Goal: Information Seeking & Learning: Learn about a topic

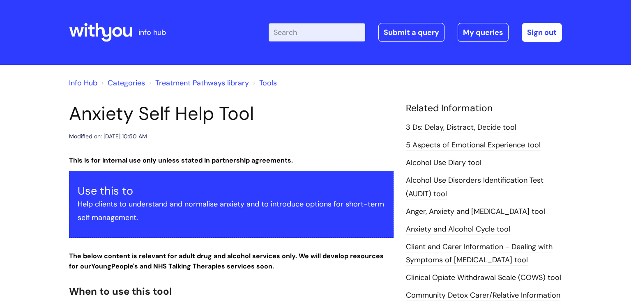
drag, startPoint x: 263, startPoint y: 123, endPoint x: 56, endPoint y: 117, distance: 206.5
copy h1 "Anxiety Self Help Tool"
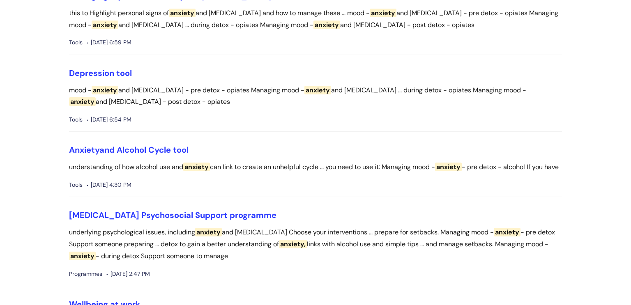
scroll to position [1033, 0]
drag, startPoint x: 208, startPoint y: 144, endPoint x: 41, endPoint y: 146, distance: 166.9
click at [41, 146] on div "Search results for "anxiety" Managing mood - anxiety - pre-detox alcohol interv…" at bounding box center [315, 210] width 631 height 2356
copy link "Anxiety and Alcohol Cycle tool"
